Goal: Task Accomplishment & Management: Use online tool/utility

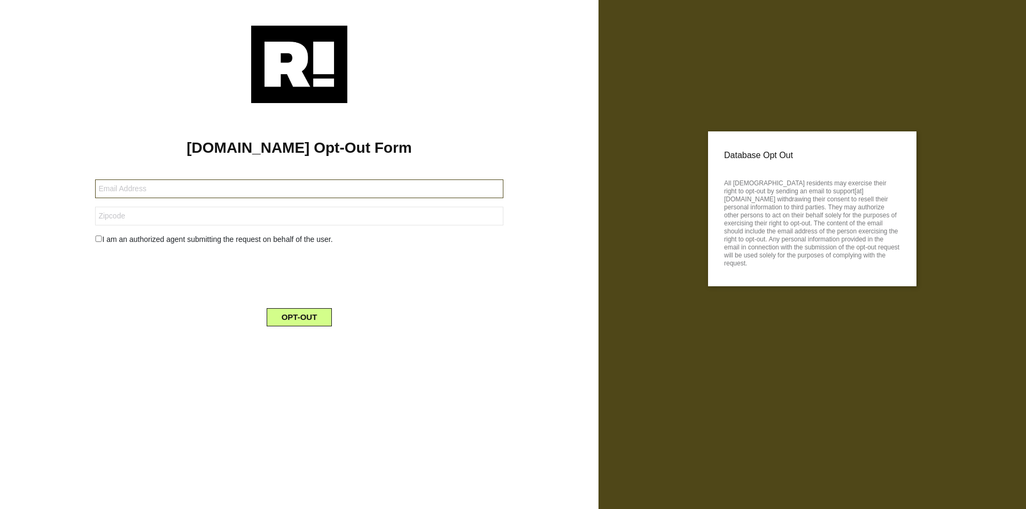
click at [299, 189] on input "text" at bounding box center [299, 188] width 408 height 19
type input "[EMAIL_ADDRESS][DOMAIN_NAME]"
click at [299, 216] on input "text" at bounding box center [299, 216] width 408 height 19
type input "53343"
click at [299, 317] on button "OPT-OUT" at bounding box center [300, 317] width 66 height 18
